Goal: Transaction & Acquisition: Purchase product/service

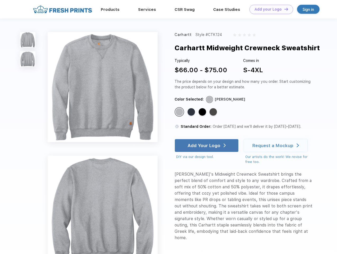
click at [269, 9] on link "Add your Logo Design Tool" at bounding box center [271, 9] width 44 height 9
click at [0, 0] on div "Design Tool" at bounding box center [0, 0] width 0 height 0
click at [284, 9] on link "Add your Logo Design Tool" at bounding box center [271, 9] width 44 height 9
click at [28, 40] on img at bounding box center [28, 40] width 16 height 16
click at [28, 59] on img at bounding box center [28, 59] width 16 height 16
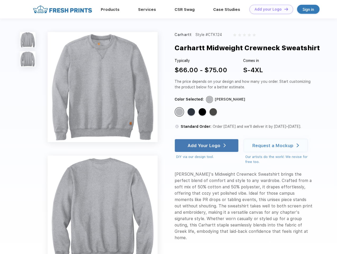
click at [180, 112] on div "Standard Color" at bounding box center [179, 111] width 7 height 7
click at [192, 112] on div "Standard Color" at bounding box center [190, 111] width 7 height 7
click at [203, 112] on div "Standard Color" at bounding box center [202, 111] width 7 height 7
click at [214, 112] on div "Standard Color" at bounding box center [212, 111] width 7 height 7
click at [207, 145] on div "Add Your Logo" at bounding box center [203, 145] width 33 height 5
